Goal: Book appointment/travel/reservation

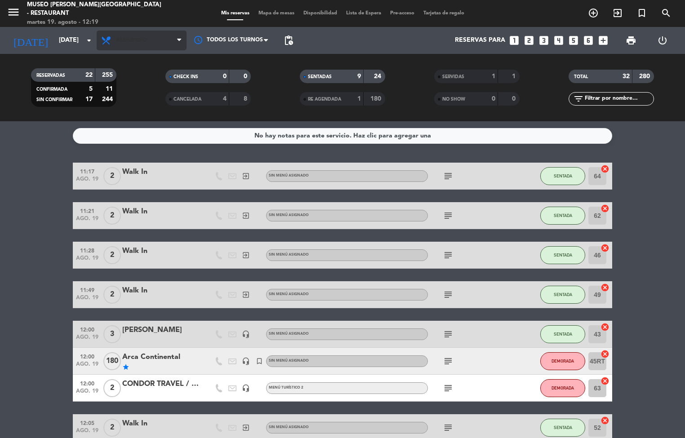
click at [137, 40] on span "Almuerzo" at bounding box center [131, 40] width 31 height 6
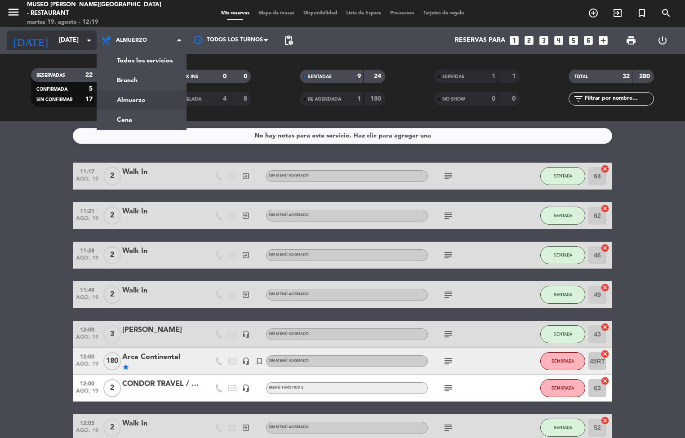
click at [65, 43] on input "[DATE]" at bounding box center [96, 40] width 85 height 16
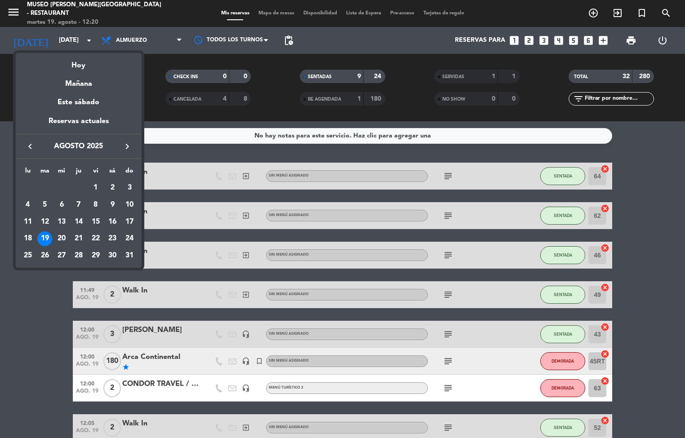
click at [665, 271] on div at bounding box center [342, 219] width 685 height 438
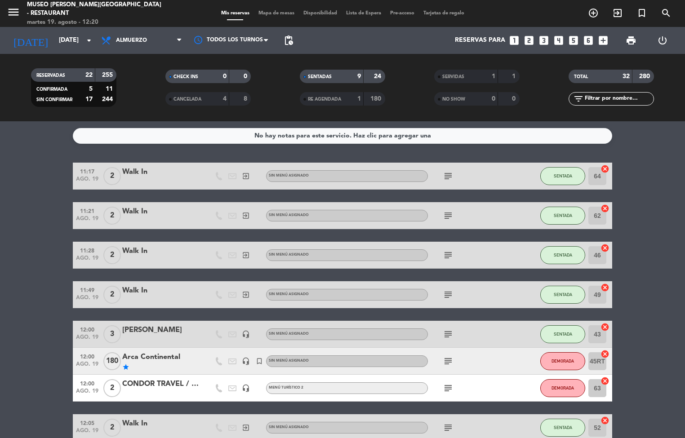
click at [280, 16] on div "Mis reservas Mapa de mesas Disponibilidad Lista de Espera Pre-acceso Tarjetas d…" at bounding box center [343, 13] width 252 height 8
click at [276, 15] on span "Mapa de mesas" at bounding box center [276, 13] width 45 height 5
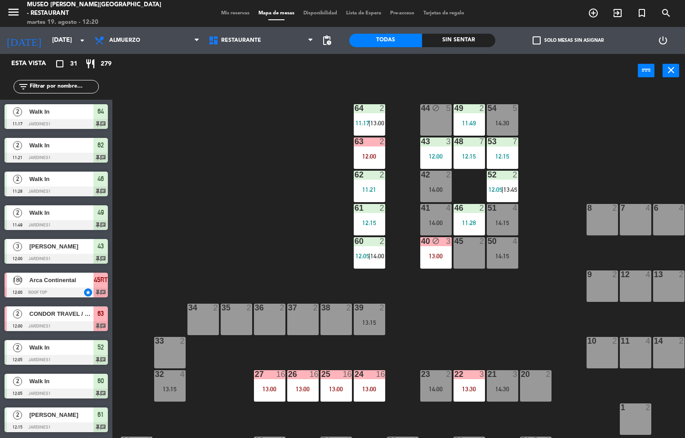
click at [372, 383] on div "24 16 13:00" at bounding box center [369, 385] width 31 height 31
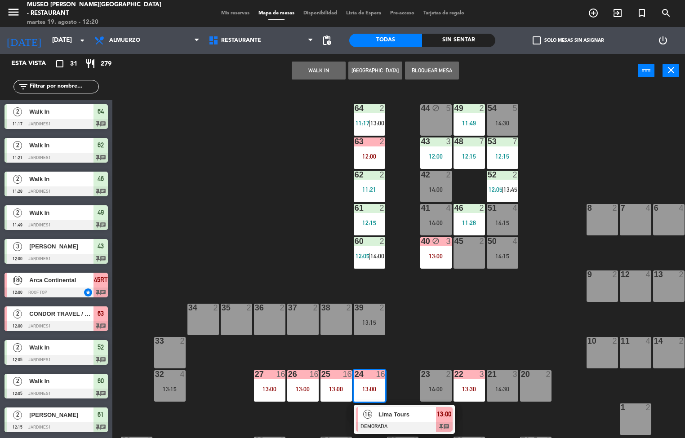
click at [429, 424] on div at bounding box center [404, 427] width 97 height 10
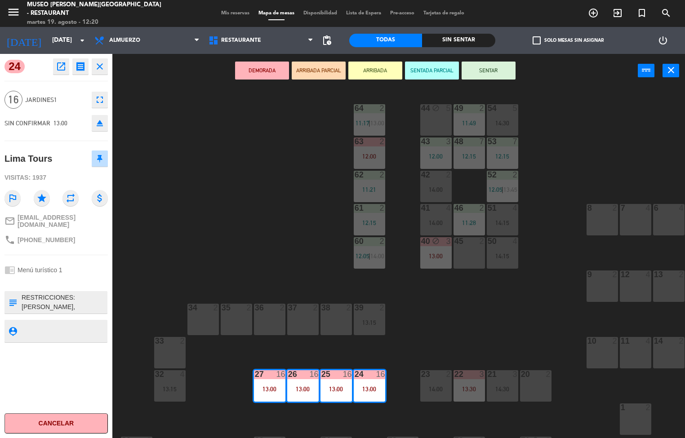
click at [62, 71] on icon "open_in_new" at bounding box center [61, 66] width 11 height 11
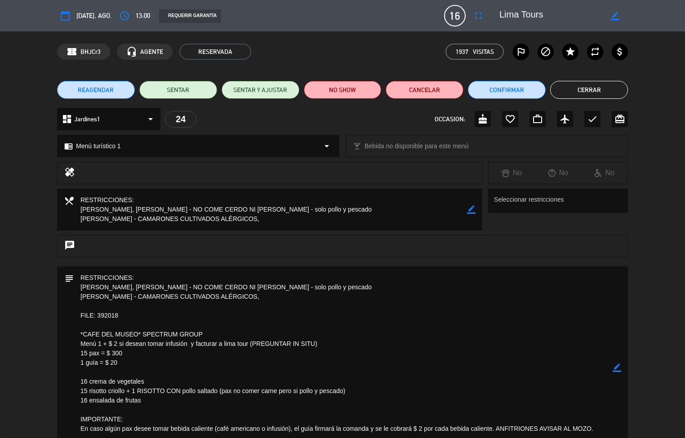
click at [410, 336] on textarea at bounding box center [343, 367] width 539 height 202
click at [434, 388] on textarea at bounding box center [343, 367] width 539 height 202
click at [434, 393] on textarea at bounding box center [343, 367] width 539 height 202
